Goal: Communication & Community: Answer question/provide support

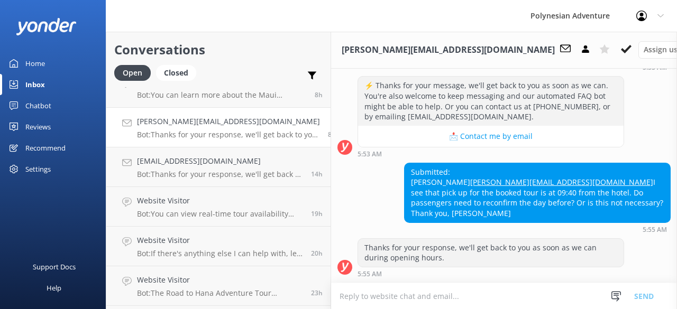
scroll to position [98, 0]
click at [217, 167] on h4 "[EMAIL_ADDRESS][DOMAIN_NAME]" at bounding box center [220, 162] width 166 height 12
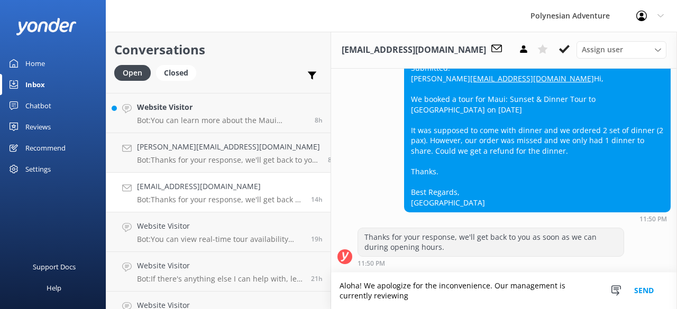
scroll to position [301, 0]
click at [347, 285] on textarea "Aloha! We apologize for the inconvenience. Our management is currently reviewin…" at bounding box center [504, 291] width 346 height 36
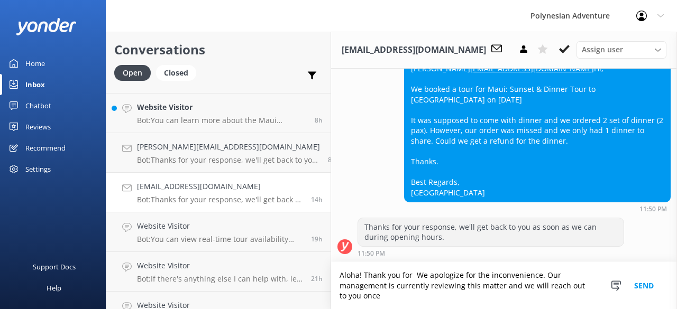
scroll to position [311, 0]
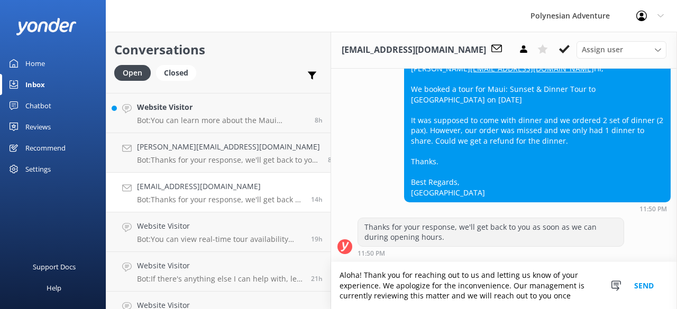
click at [552, 287] on textarea "Aloha! Thank you for reaching out to us and letting us know of your experience.…" at bounding box center [504, 285] width 346 height 47
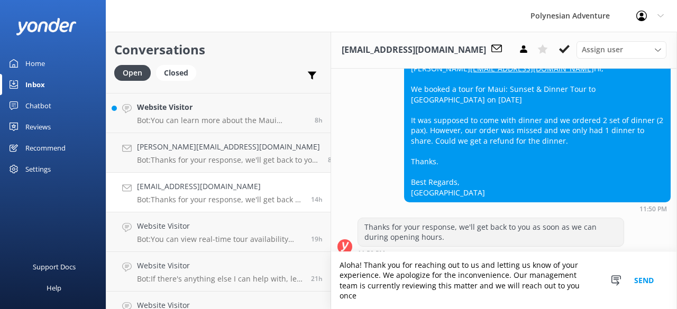
click at [565, 300] on textarea "Aloha! Thank you for reaching out to us and letting us know of your experience.…" at bounding box center [504, 280] width 346 height 57
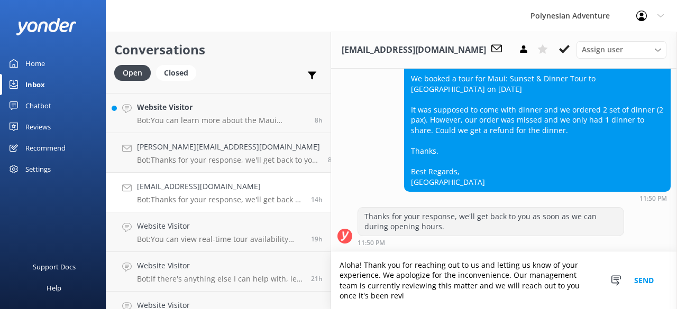
scroll to position [322, 0]
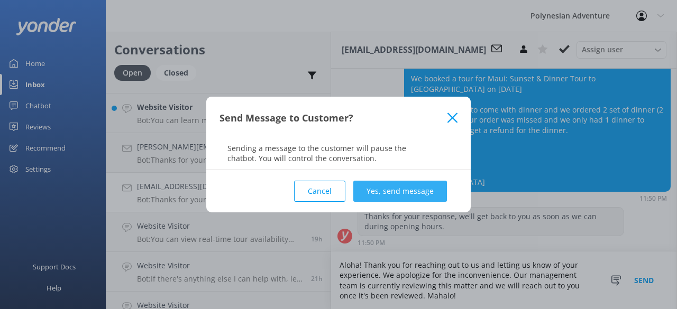
type textarea "Aloha! Thank you for reaching out to us and letting us know of your experience.…"
click at [391, 190] on button "Yes, send message" at bounding box center [400, 191] width 94 height 21
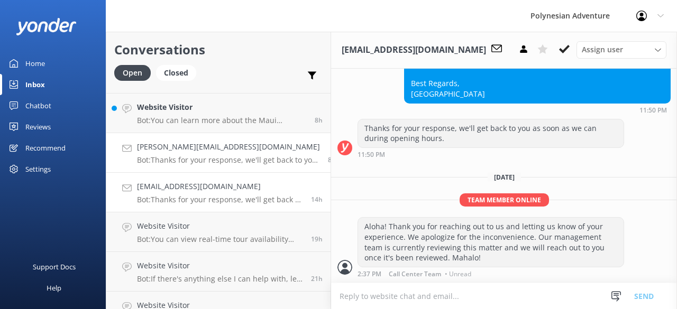
scroll to position [36, 0]
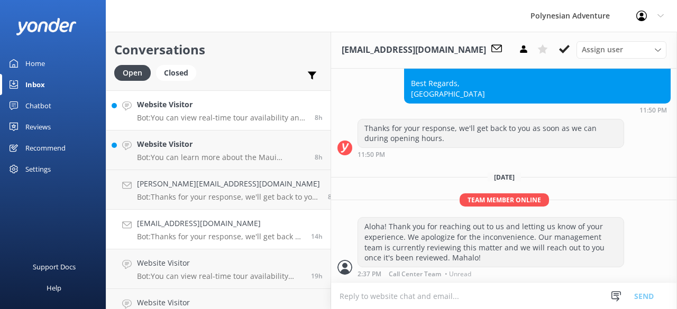
click at [223, 119] on p "Bot: You can view real-time tour availability and book your Polynesian Adventur…" at bounding box center [222, 118] width 170 height 10
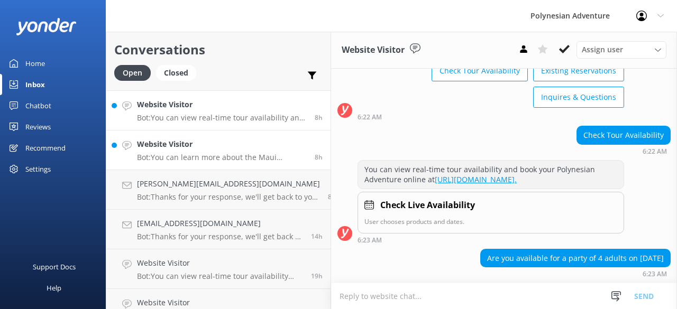
scroll to position [83, 0]
click at [225, 156] on p "Bot: You can learn more about the [PERSON_NAME] Sunset Tour, which includes rou…" at bounding box center [222, 158] width 170 height 10
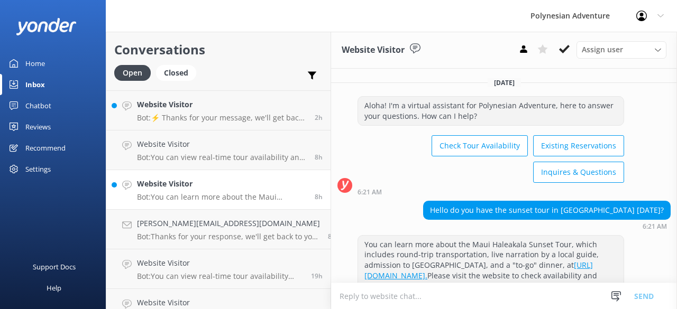
scroll to position [26, 0]
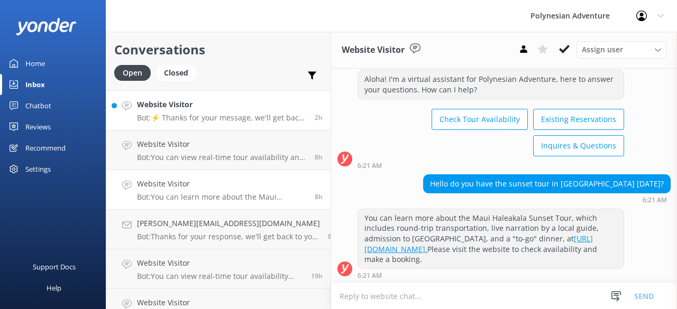
click at [211, 126] on link "Website Visitor Bot: ⚡ Thanks for your message, we'll get back to you as soon a…" at bounding box center [218, 111] width 224 height 40
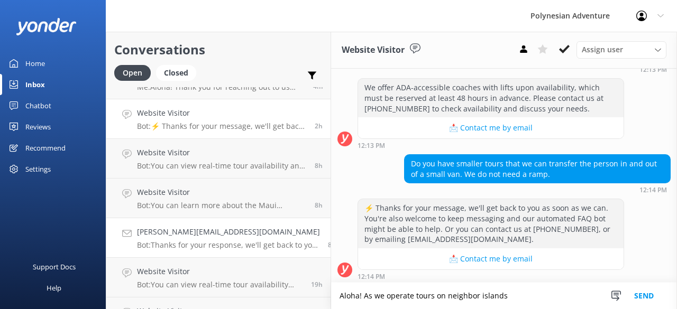
scroll to position [27, 0]
click at [431, 296] on textarea "Aloha! As we operate tours on neighbor islands" at bounding box center [504, 296] width 346 height 26
click at [521, 299] on textarea "Aloha! As we operate tours on other neighbor islands" at bounding box center [504, 296] width 346 height 26
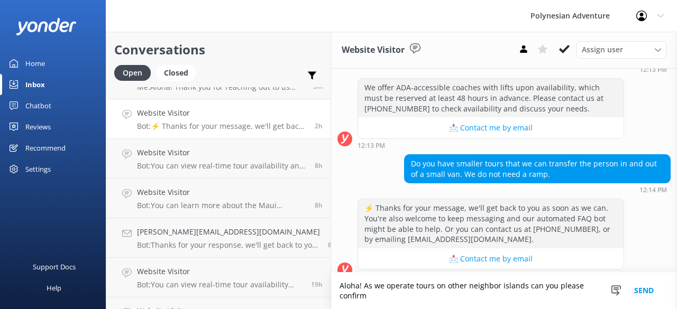
scroll to position [178, 0]
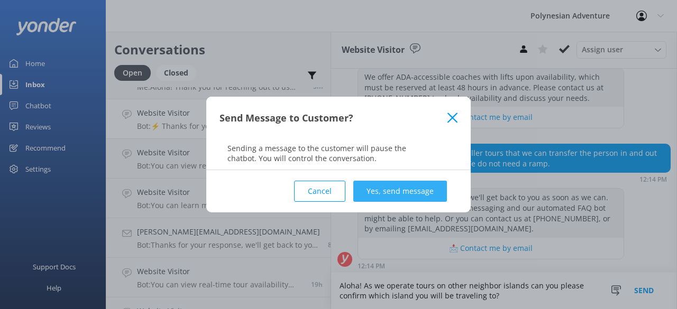
type textarea "Aloha! As we operate tours on other neighbor islands can you please confirm whi…"
click at [403, 190] on button "Yes, send message" at bounding box center [400, 191] width 94 height 21
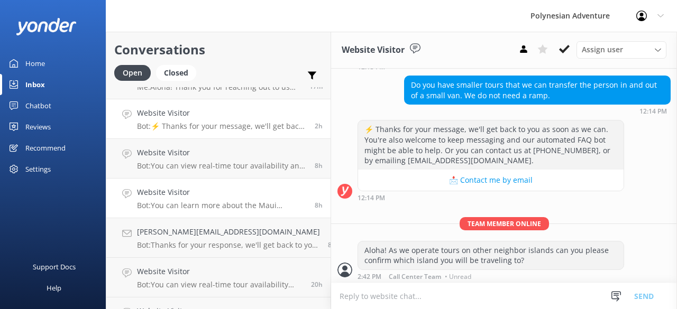
scroll to position [0, 0]
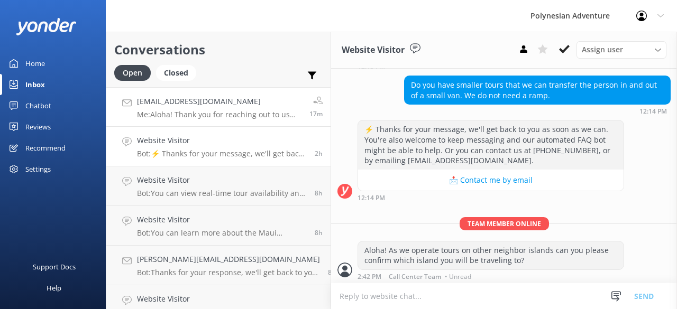
click at [179, 108] on div "[EMAIL_ADDRESS][DOMAIN_NAME] Me: Aloha! Thank you for reaching out to us and le…" at bounding box center [219, 107] width 164 height 23
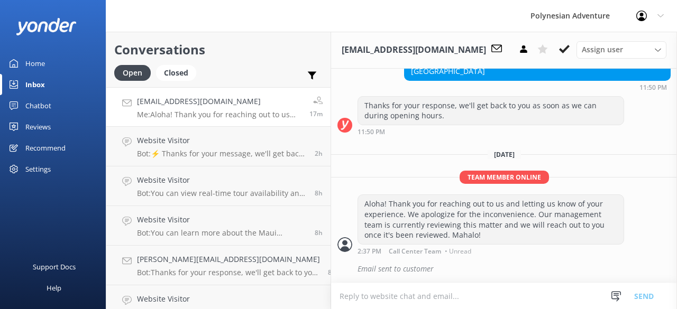
scroll to position [433, 0]
click at [403, 15] on div "Polynesian Adventure Profile Settings Logout" at bounding box center [338, 16] width 677 height 32
